Goal: Find specific page/section: Find specific page/section

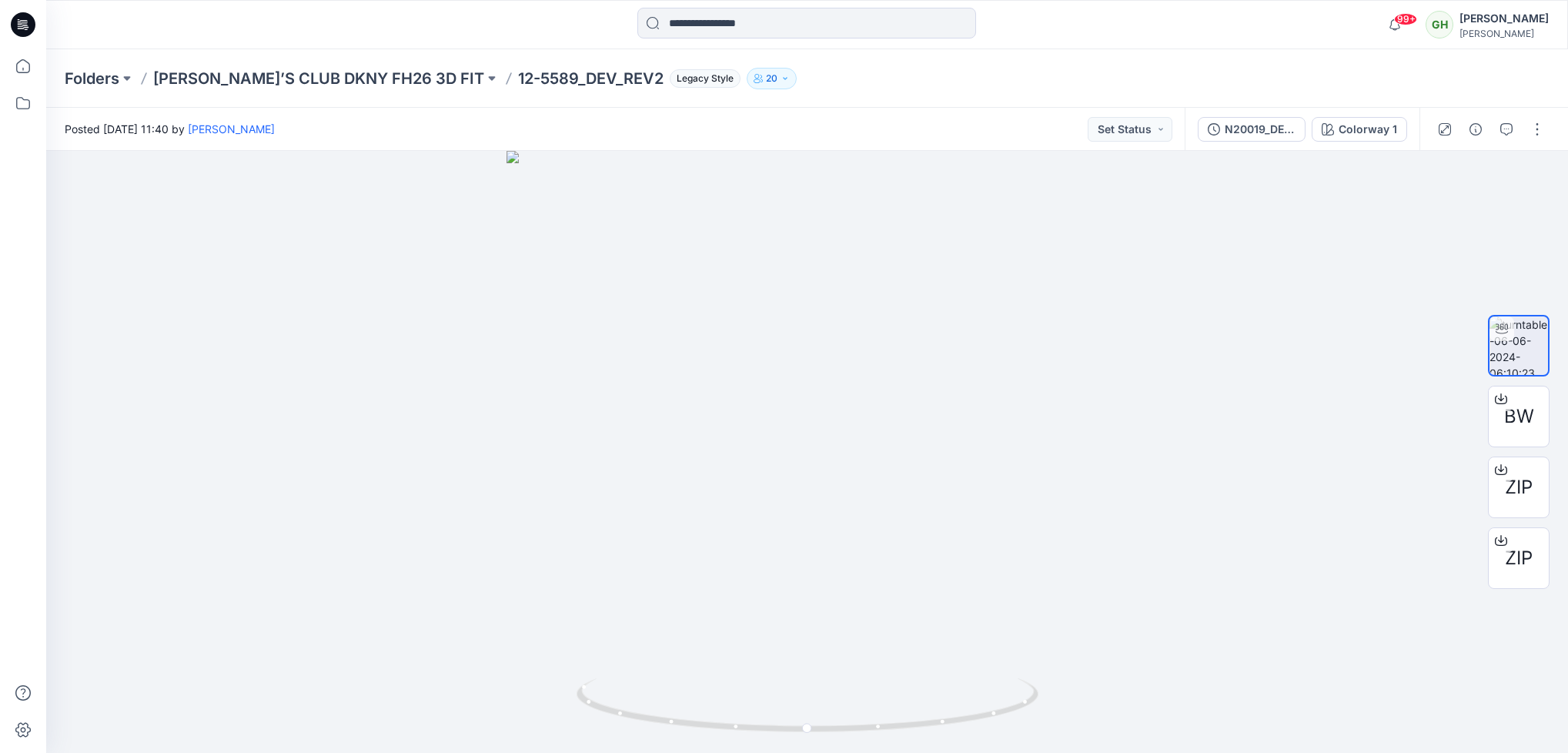
click at [32, 14] on icon at bounding box center [22, 25] width 25 height 50
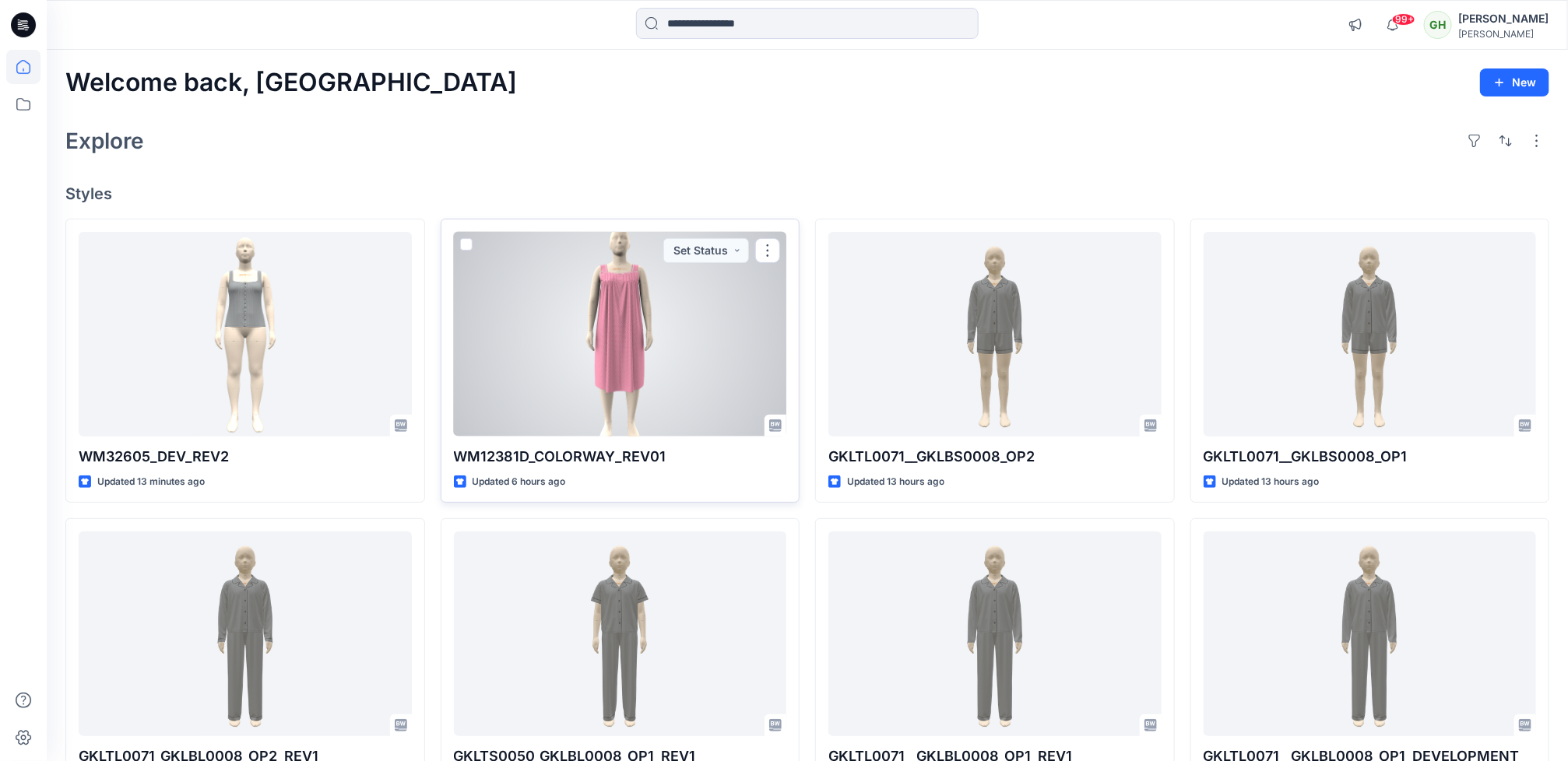
click at [592, 363] on div at bounding box center [620, 334] width 333 height 205
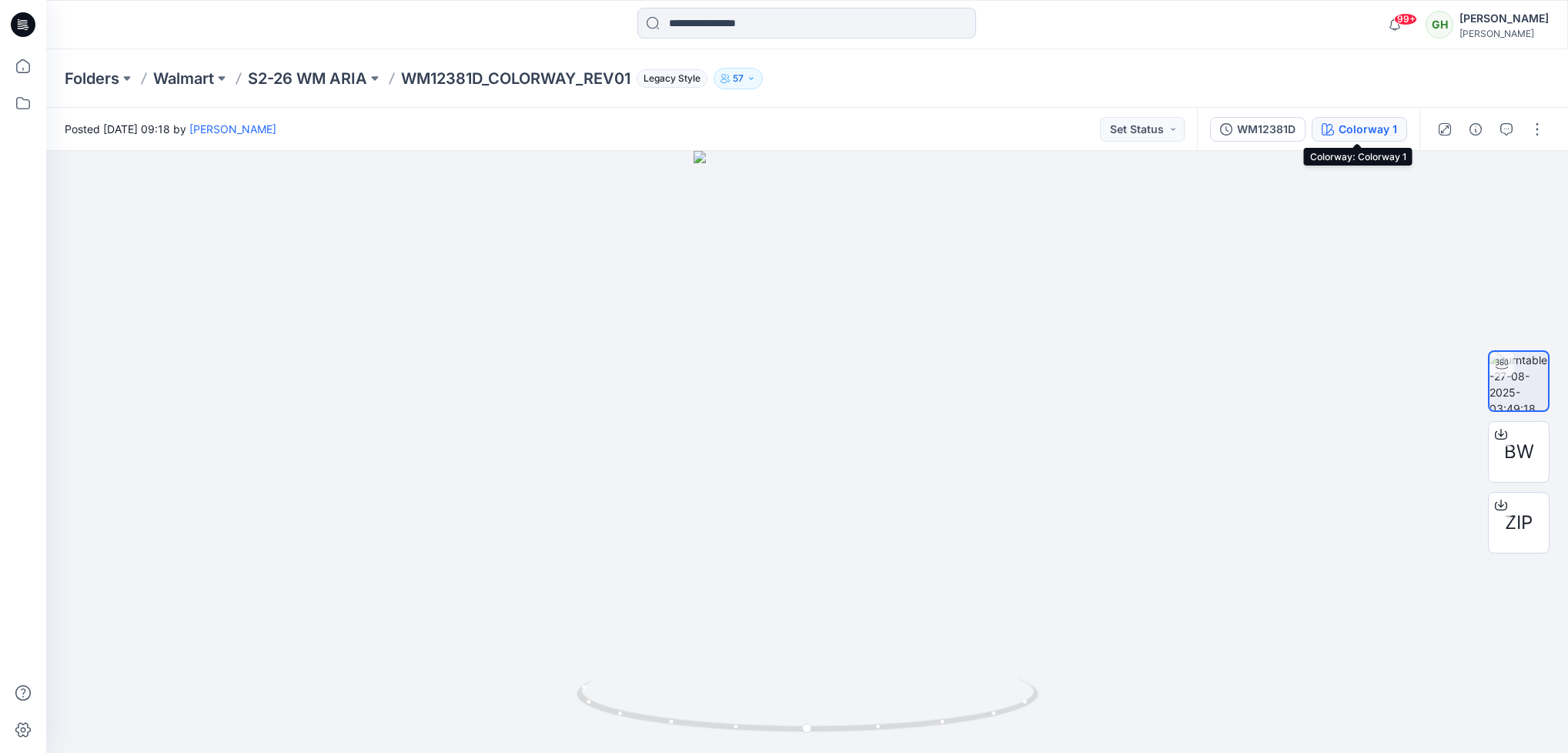
click at [1362, 134] on div "Colorway 1" at bounding box center [1368, 129] width 58 height 17
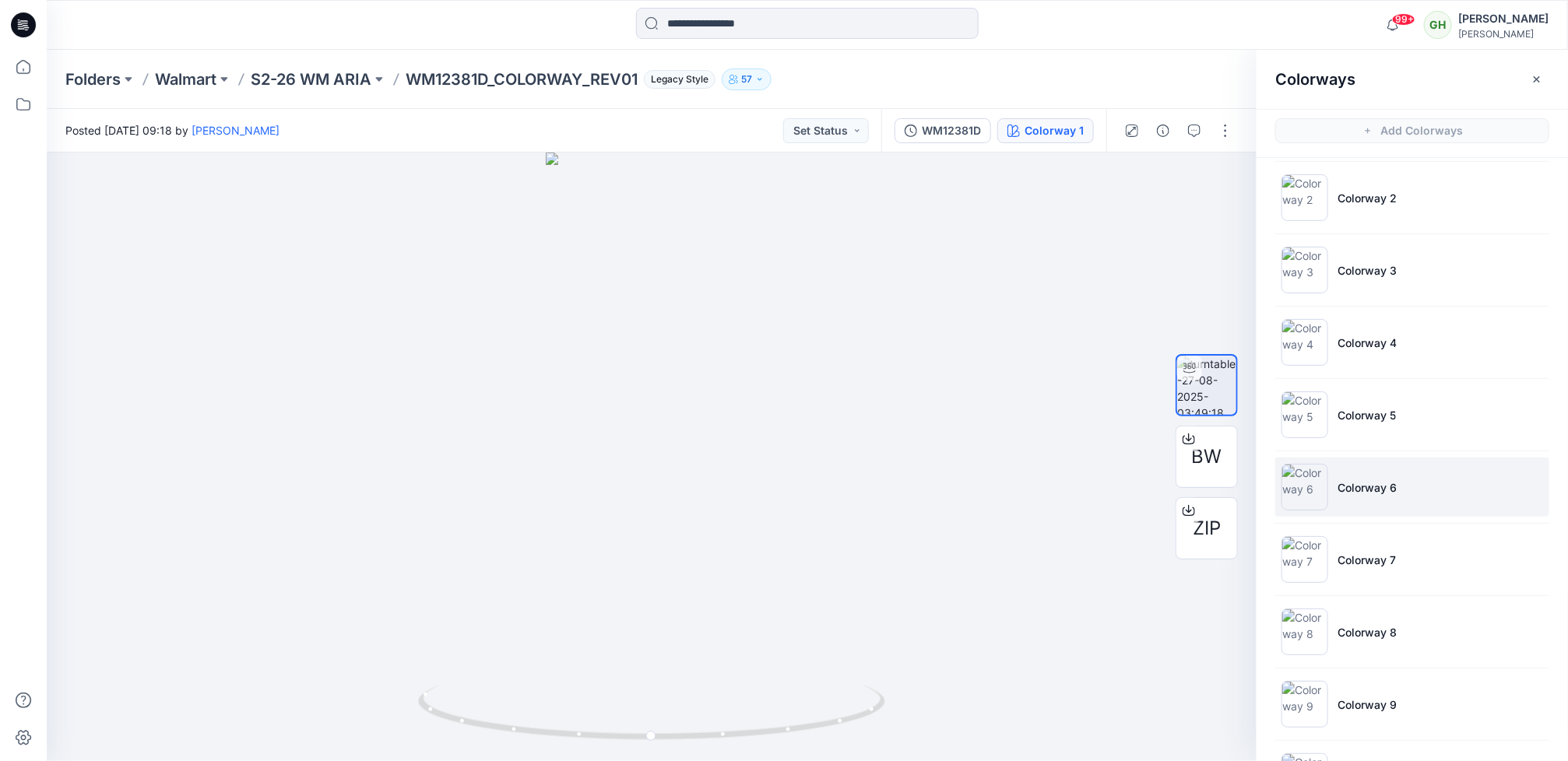
scroll to position [150, 0]
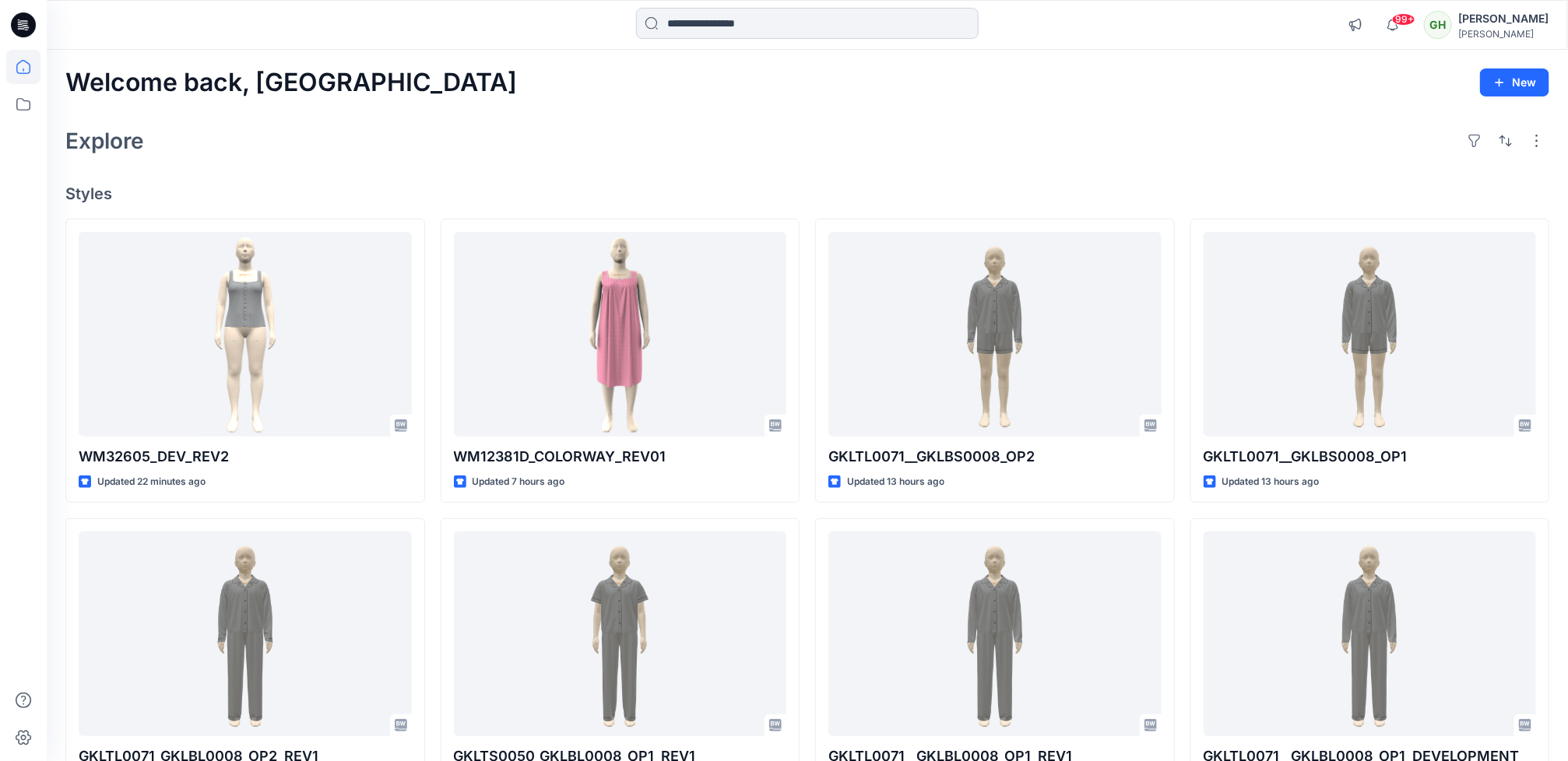
click at [668, 26] on input at bounding box center [807, 23] width 343 height 31
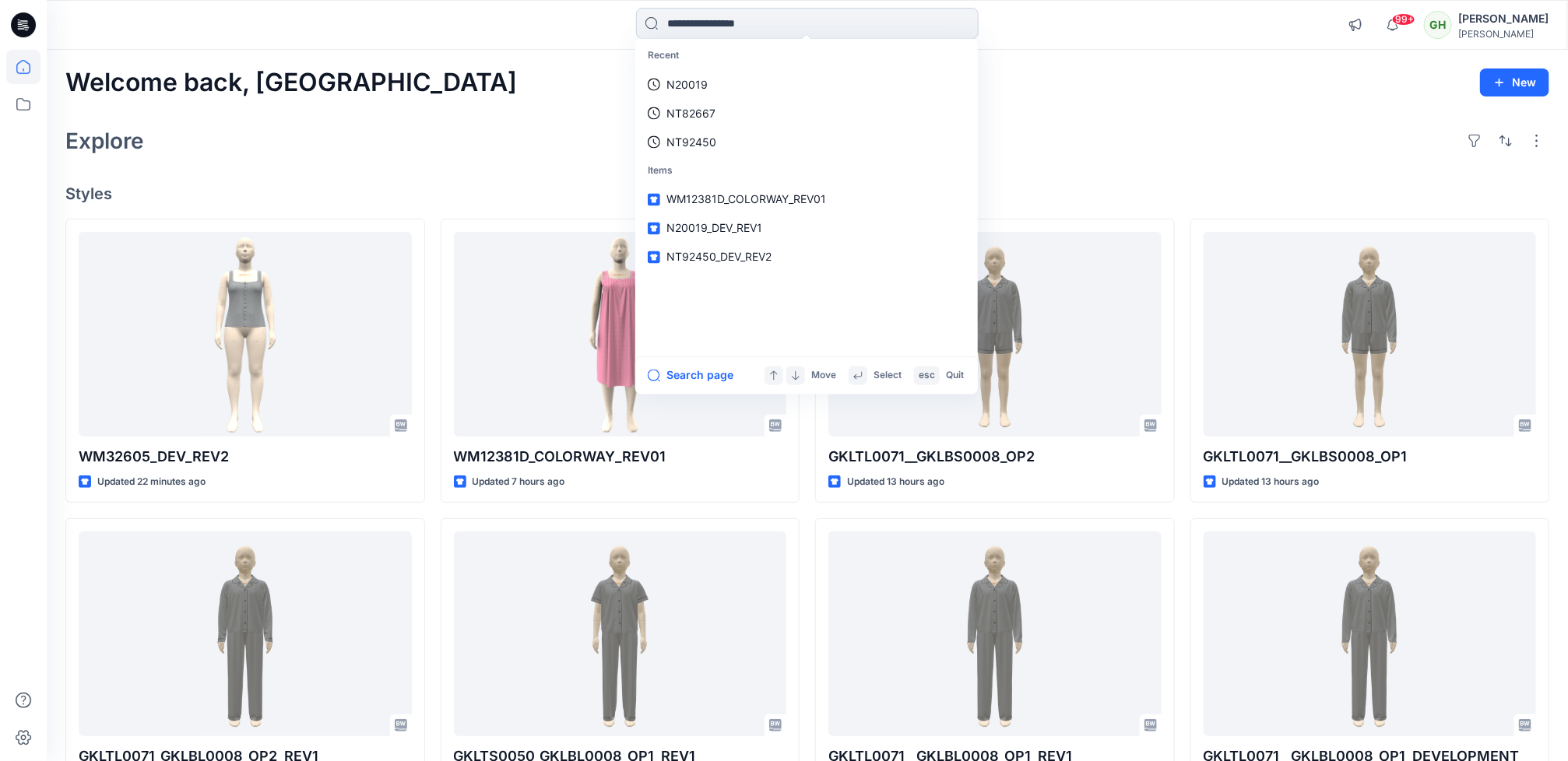
paste input "*******"
type input "*******"
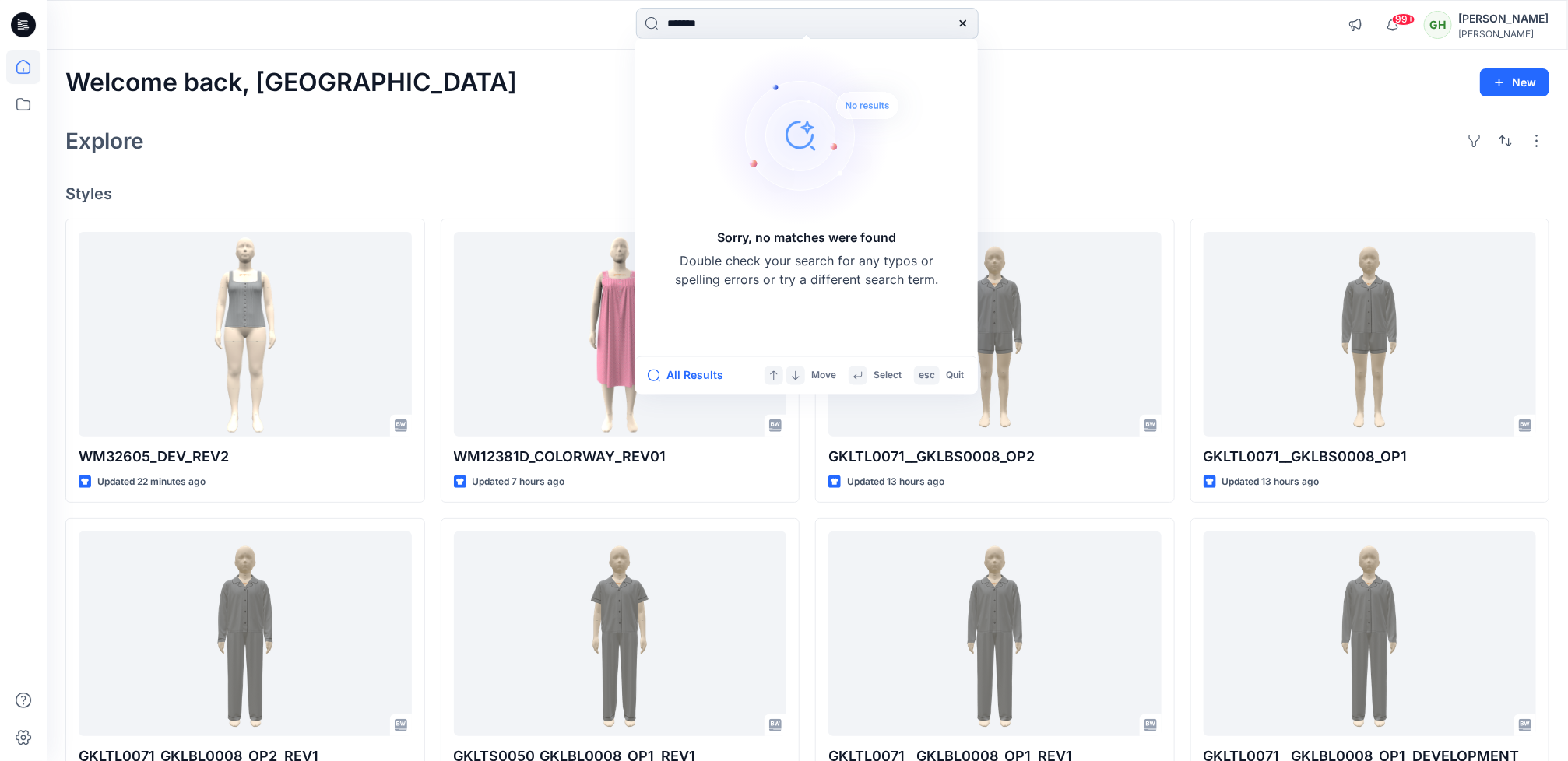
drag, startPoint x: 750, startPoint y: 27, endPoint x: 654, endPoint y: 22, distance: 96.1
click at [654, 22] on input "*******" at bounding box center [807, 23] width 343 height 31
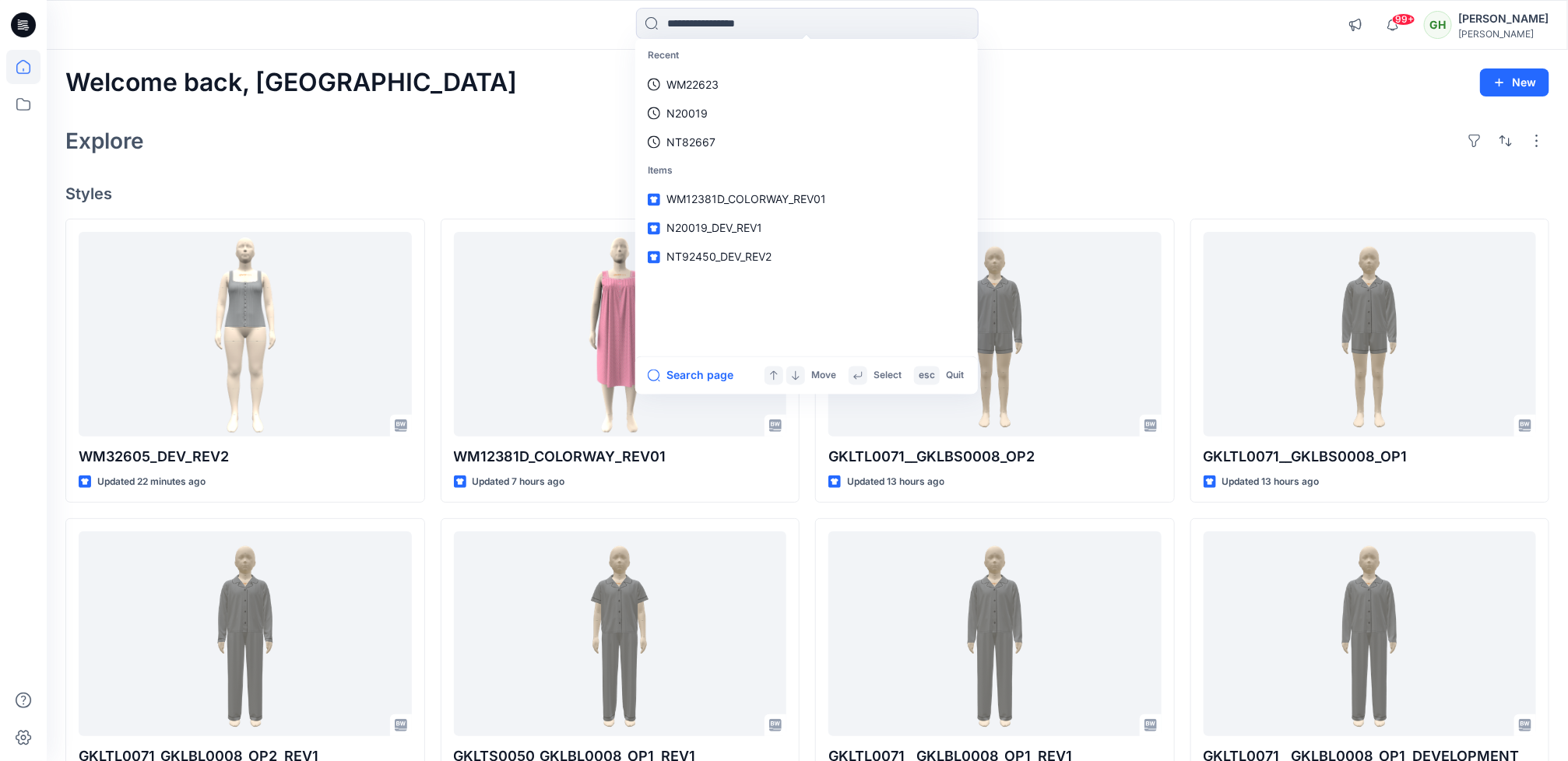
click at [411, 156] on div "Explore" at bounding box center [807, 141] width 1484 height 37
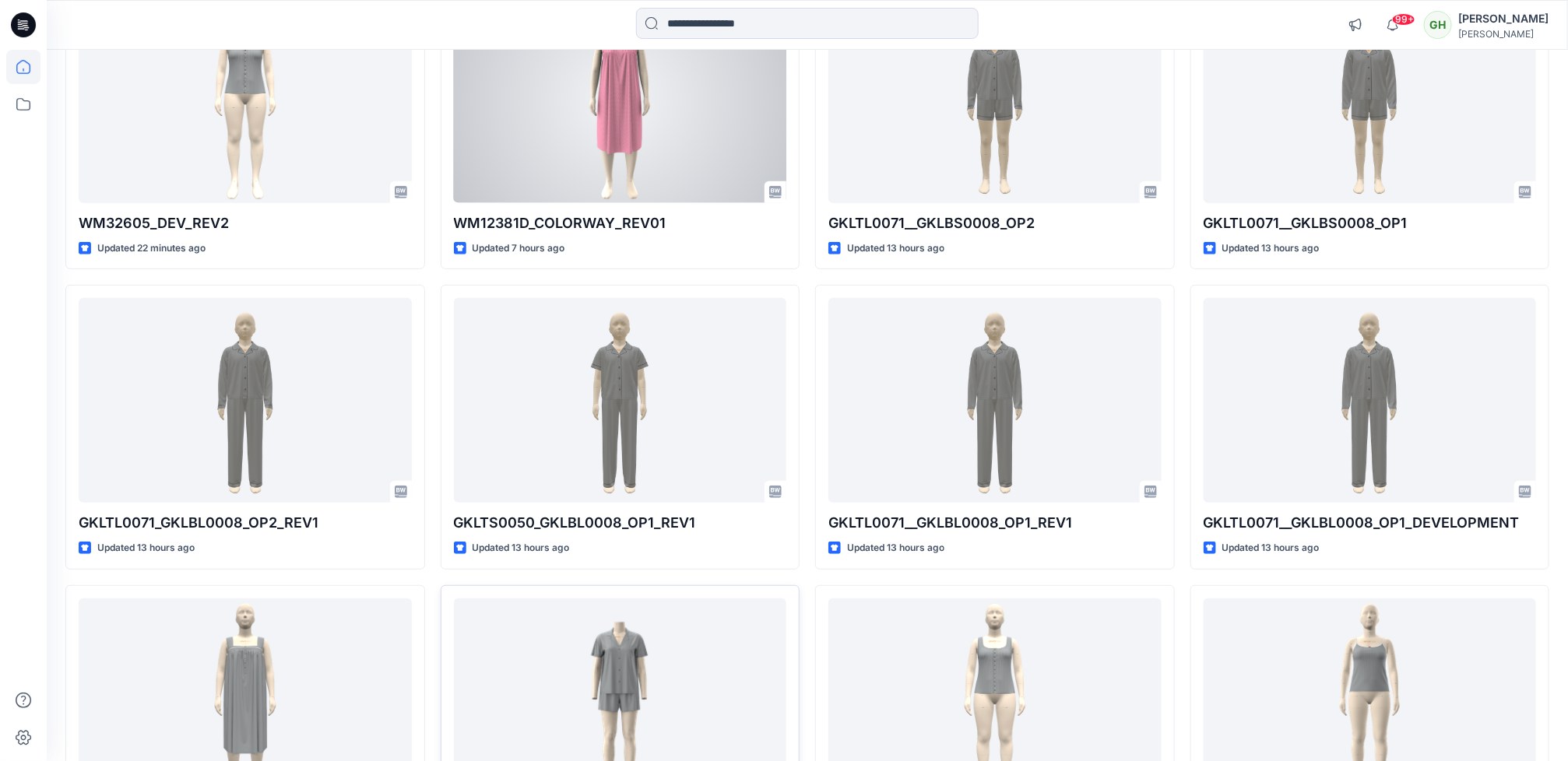
scroll to position [467, 0]
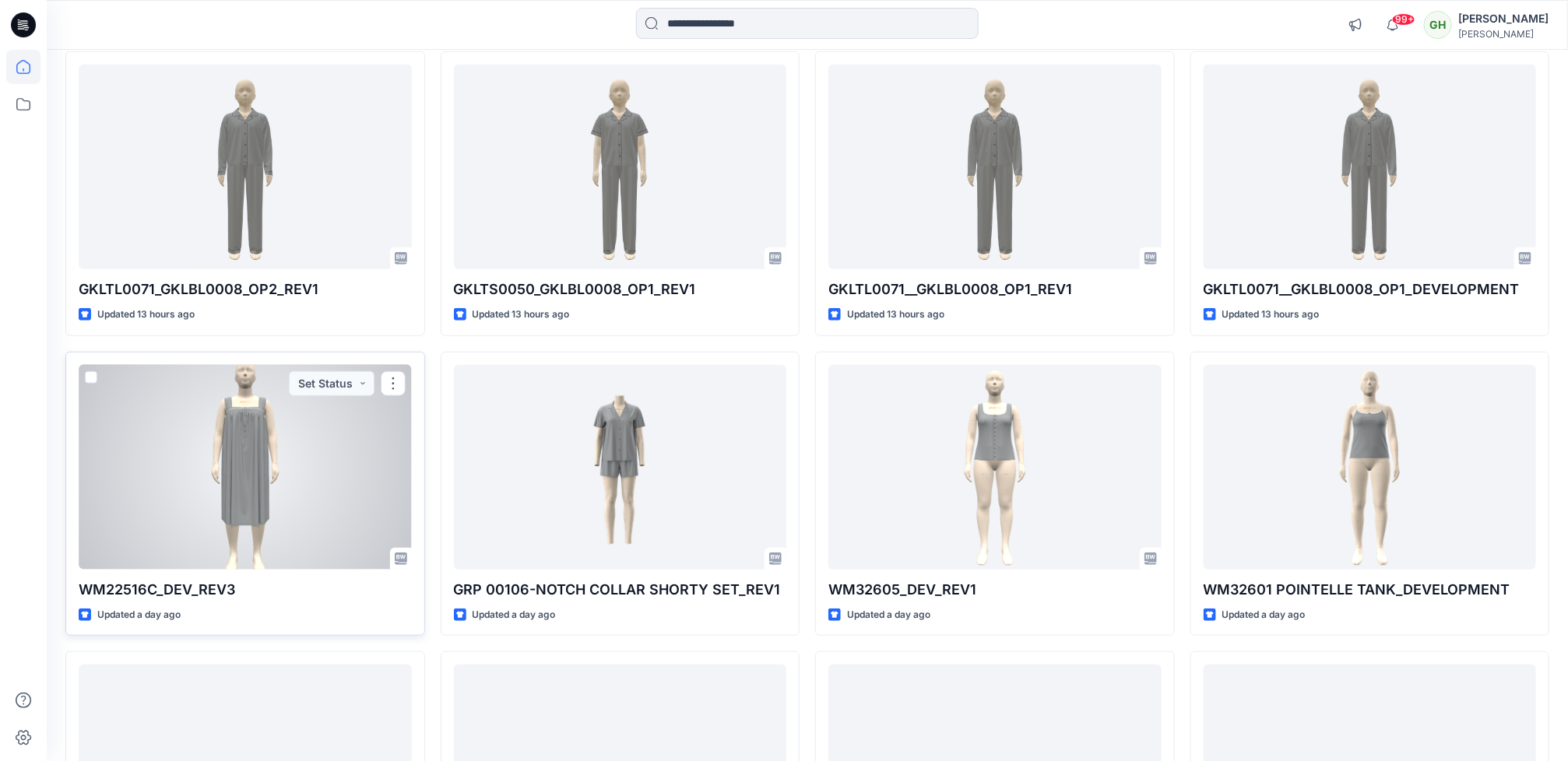
click at [79, 453] on div at bounding box center [245, 467] width 333 height 205
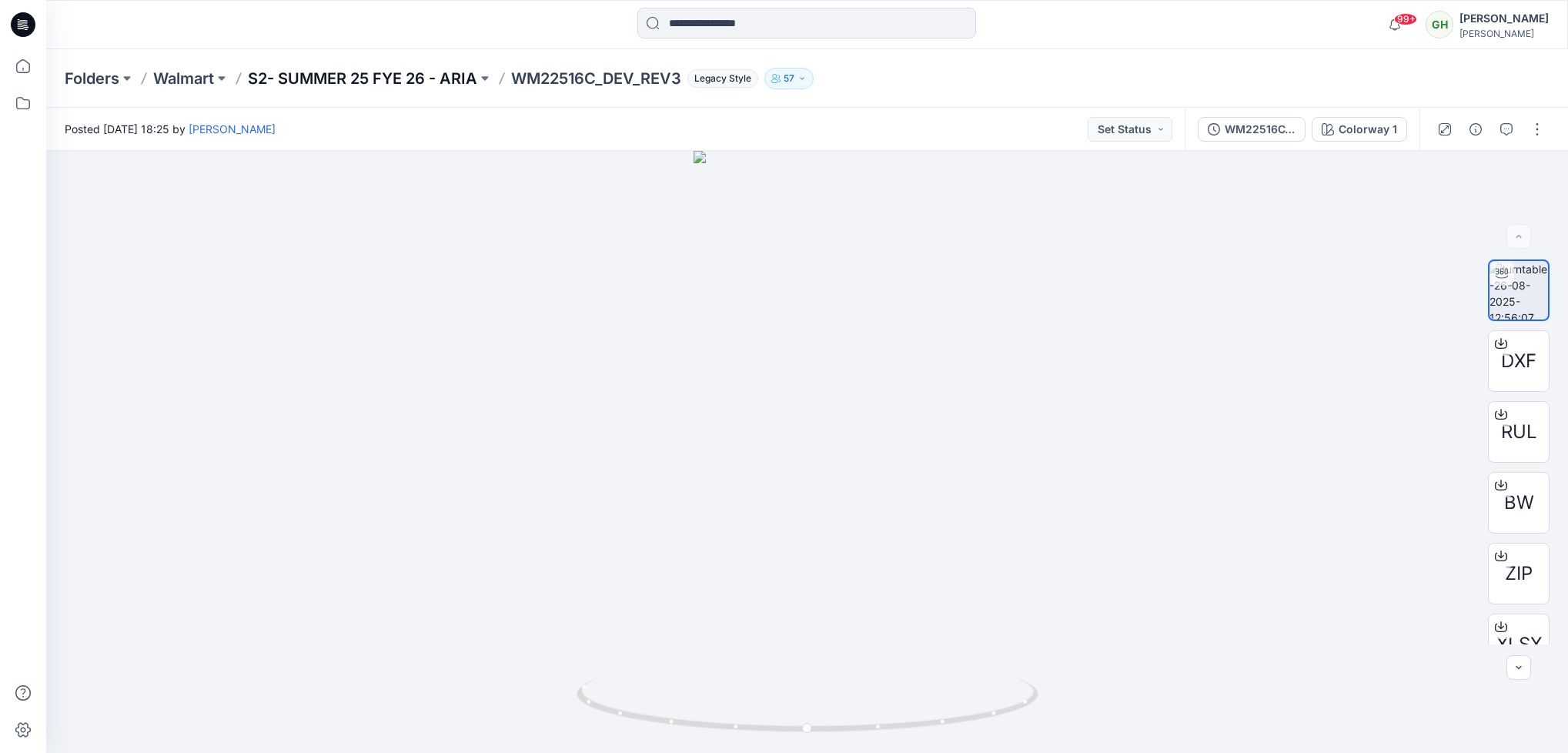
click at [328, 81] on p "S2- SUMMER 25 FYE 26 - ARIA" at bounding box center [363, 79] width 229 height 22
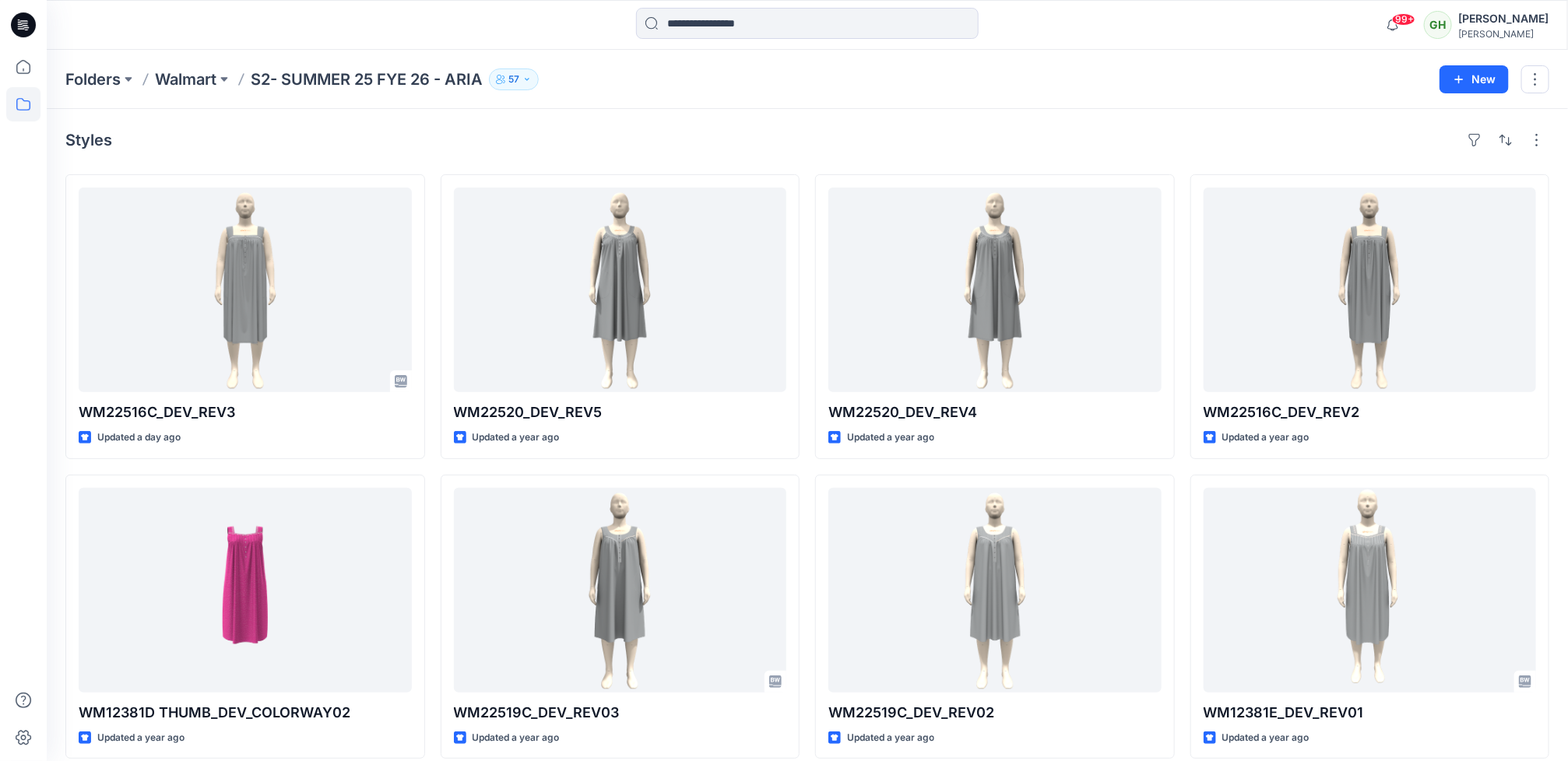
click at [17, 30] on icon at bounding box center [23, 24] width 25 height 25
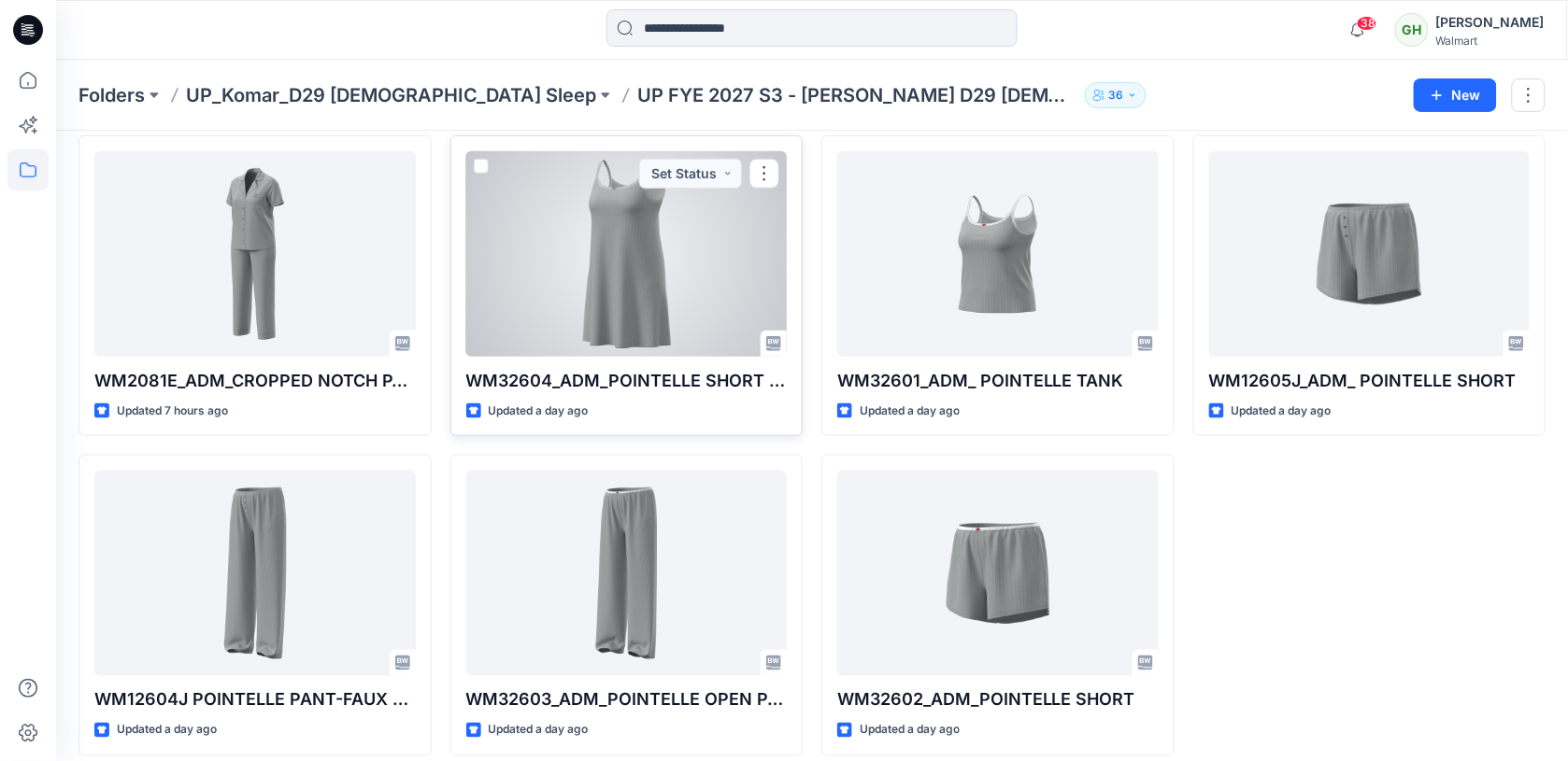
scroll to position [413, 0]
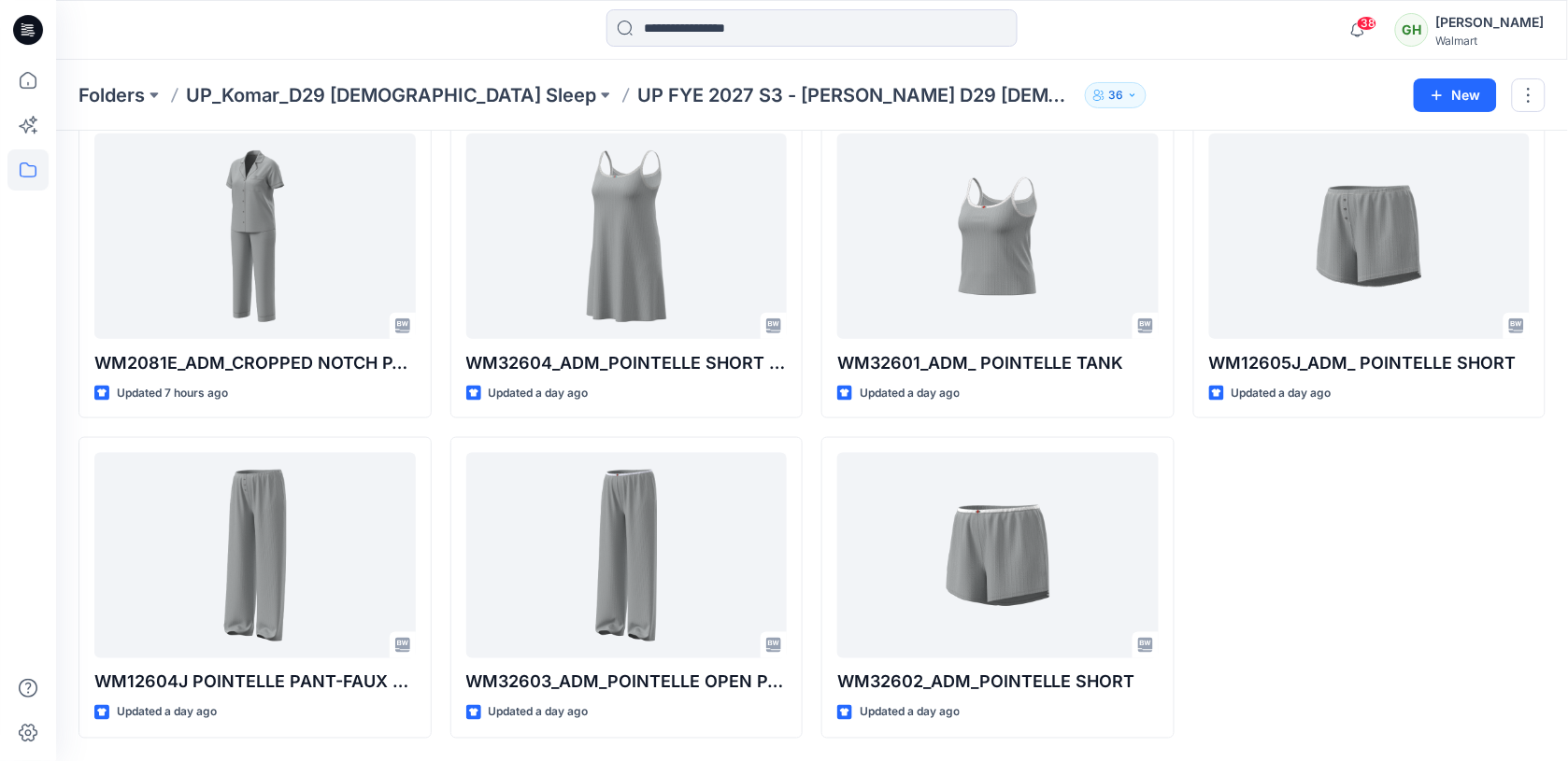
click at [26, 34] on icon at bounding box center [27, 29] width 30 height 30
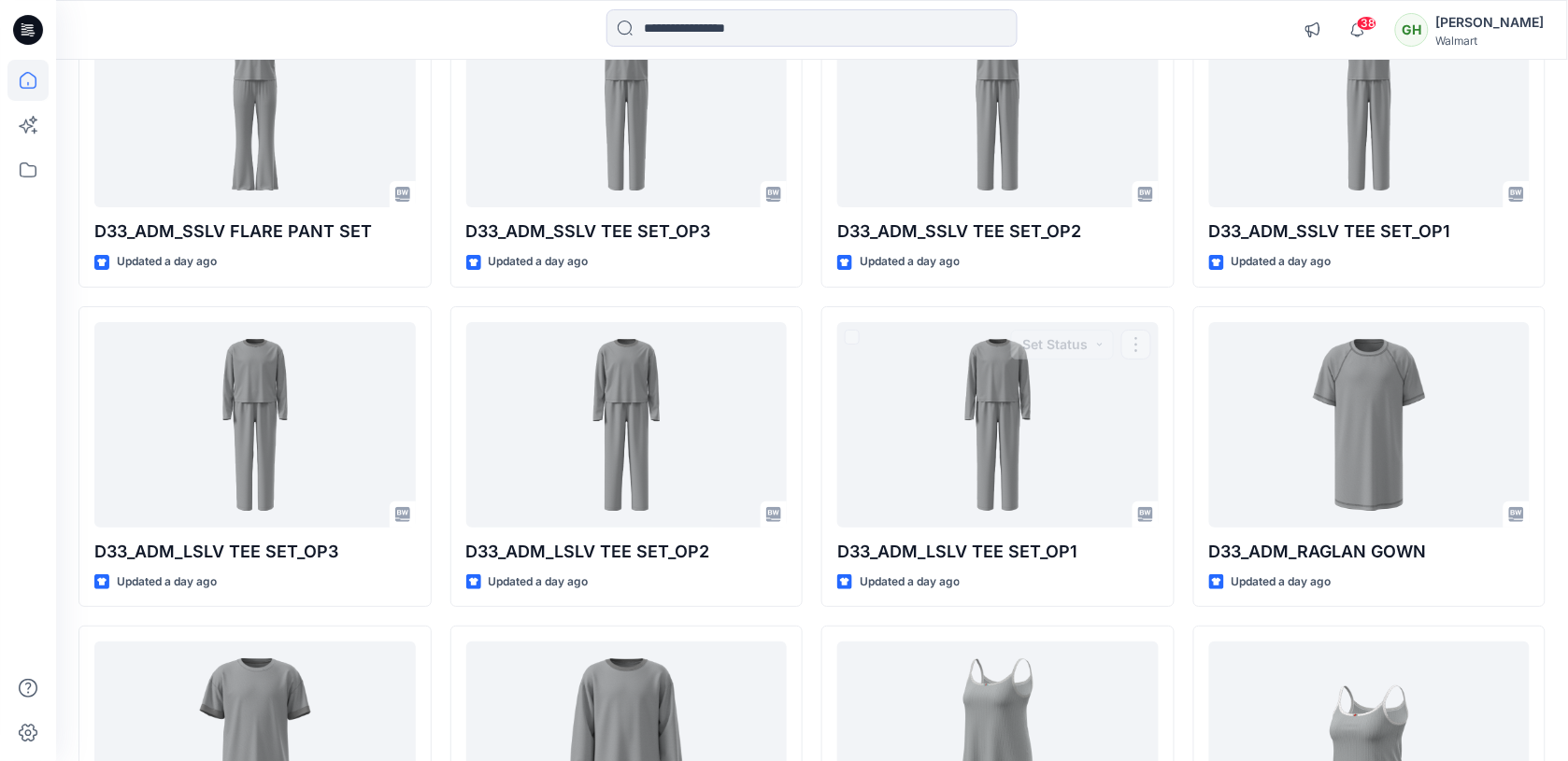
scroll to position [1638, 0]
